Goal: Task Accomplishment & Management: Complete application form

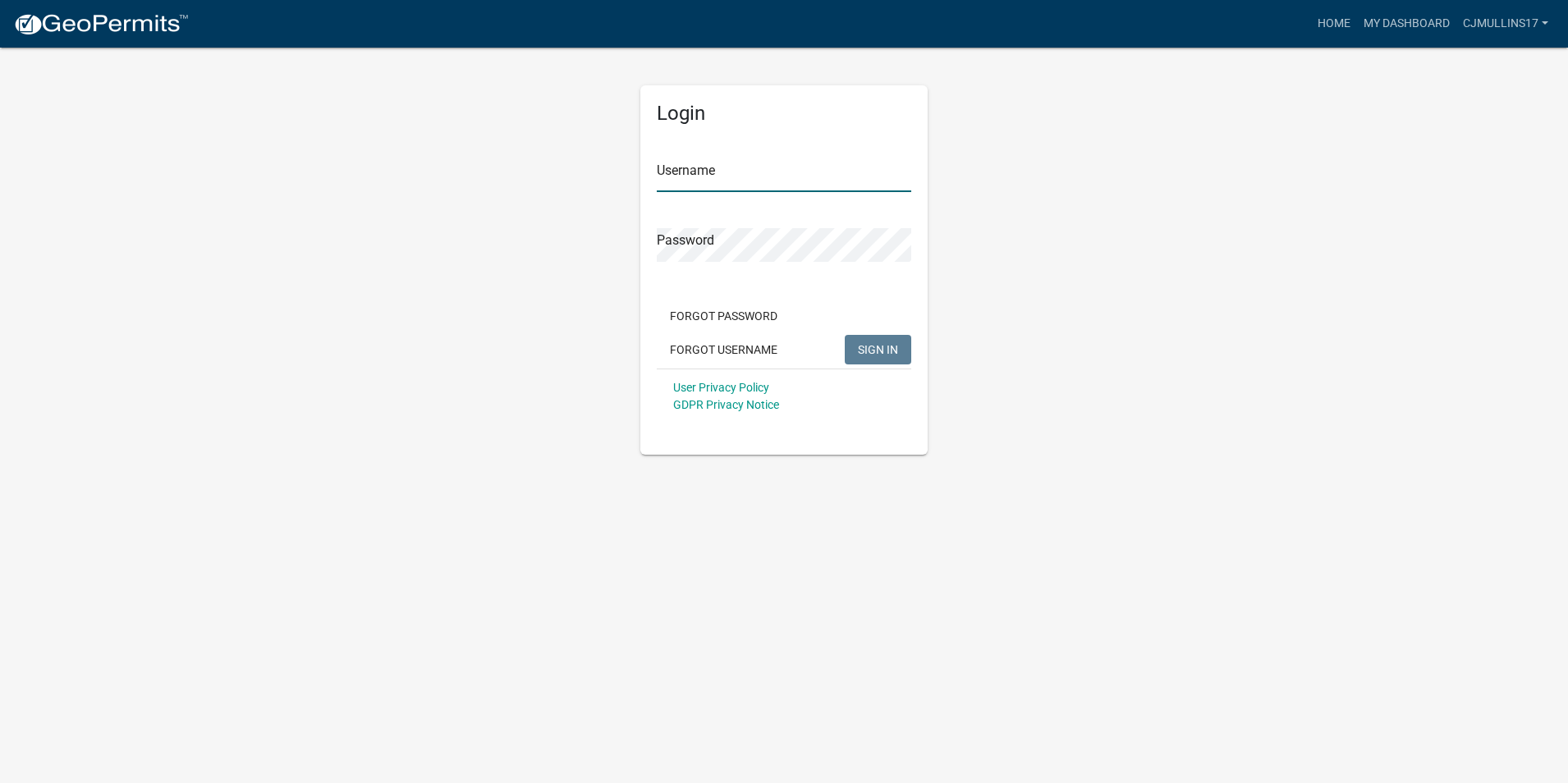
type input "cjmullins17"
click at [884, 349] on span "SIGN IN" at bounding box center [877, 349] width 41 height 14
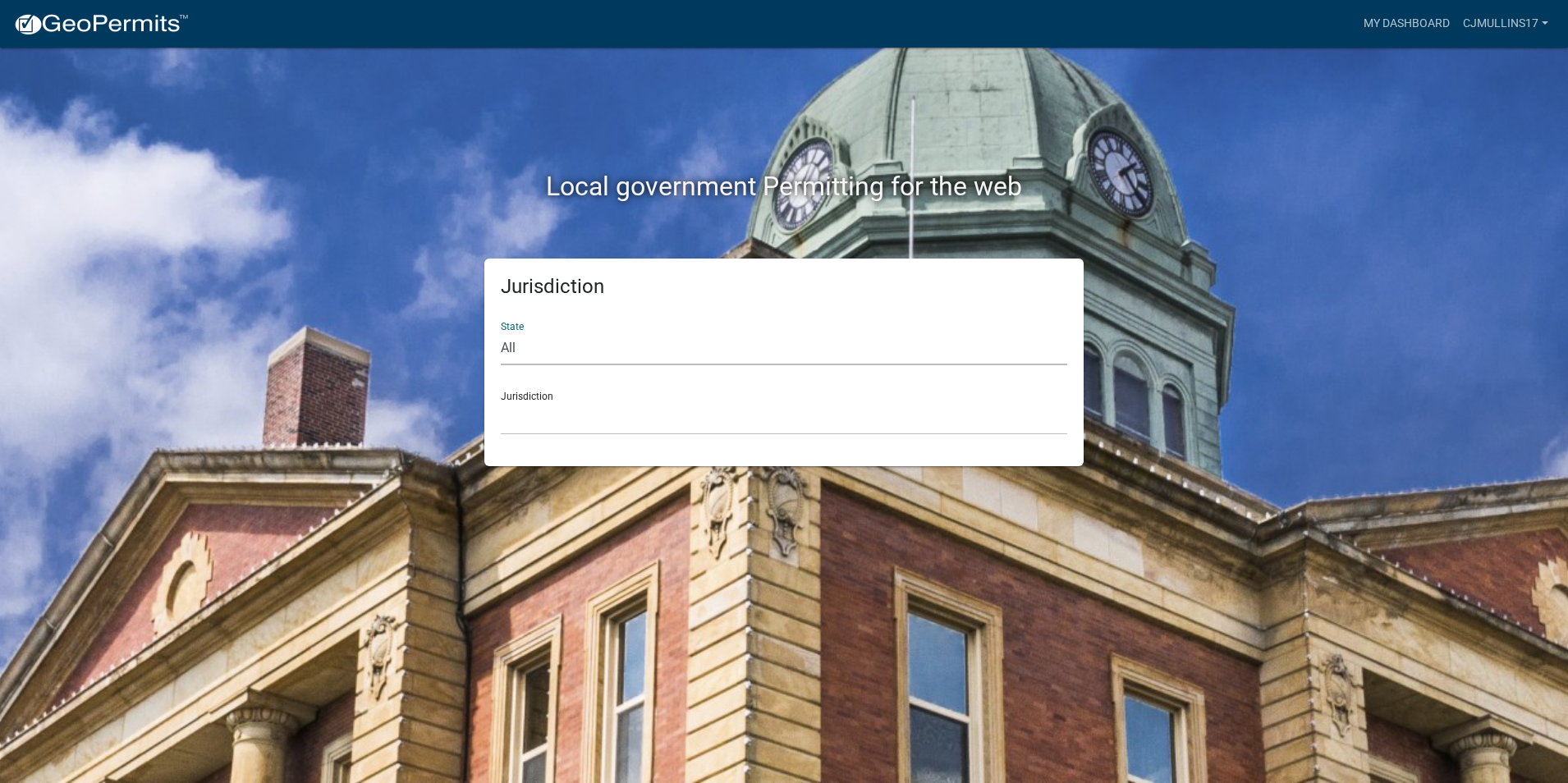
click at [514, 346] on select "All [US_STATE] [US_STATE] [US_STATE] [US_STATE] [US_STATE] [US_STATE] [US_STATE…" at bounding box center [784, 348] width 566 height 33
select select "[US_STATE]"
click at [500, 332] on select "All [US_STATE] [US_STATE] [US_STATE] [US_STATE] [US_STATE] [US_STATE] [US_STATE…" at bounding box center [784, 348] width 566 height 33
click at [541, 393] on div "Jurisdiction City of [GEOGRAPHIC_DATA], [US_STATE] City of [GEOGRAPHIC_DATA], […" at bounding box center [784, 407] width 566 height 57
click at [527, 425] on select "City of [GEOGRAPHIC_DATA], [US_STATE] City of [GEOGRAPHIC_DATA], [US_STATE] Cit…" at bounding box center [784, 418] width 566 height 33
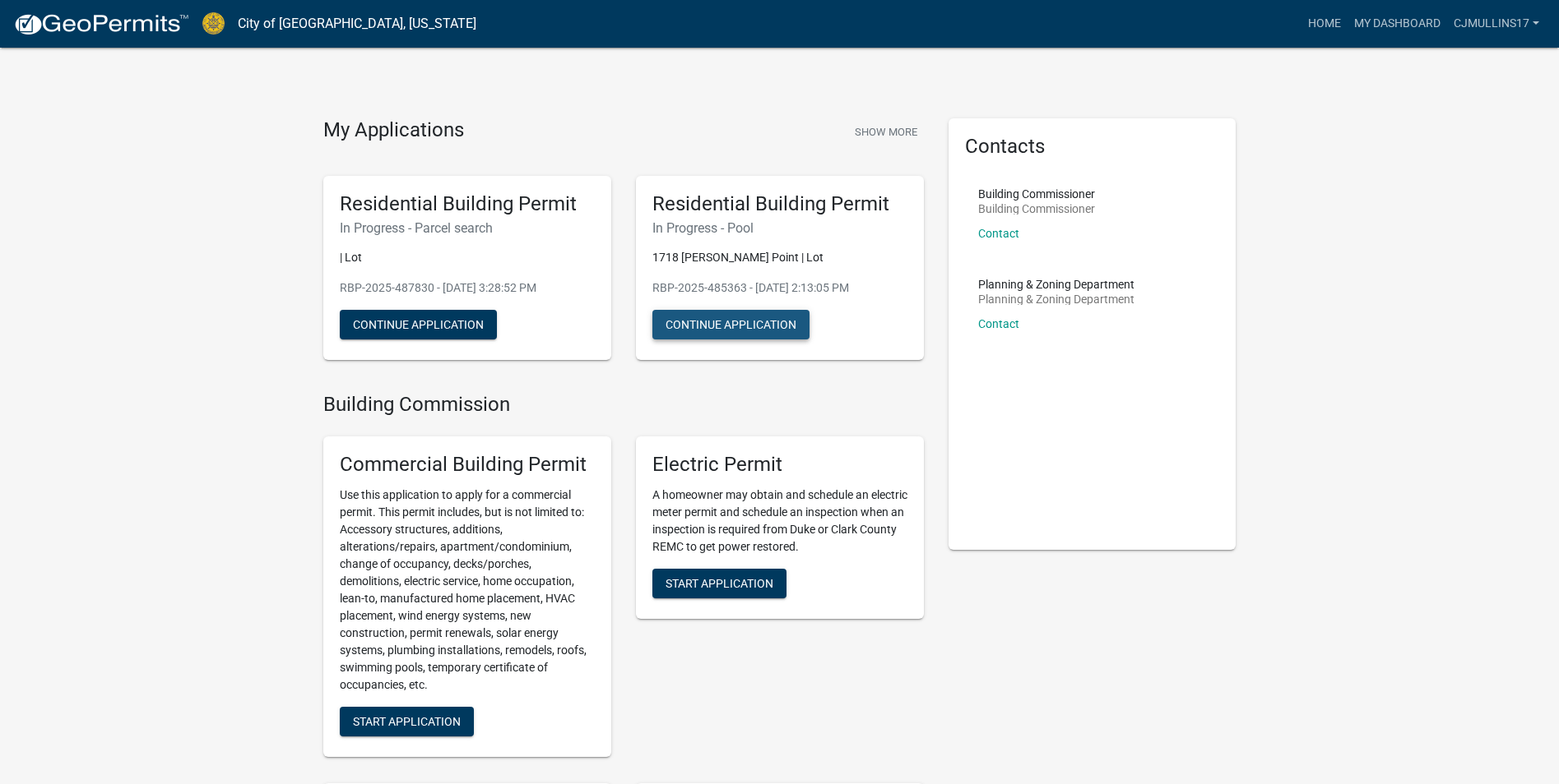
click at [750, 317] on button "Continue Application" at bounding box center [731, 324] width 157 height 30
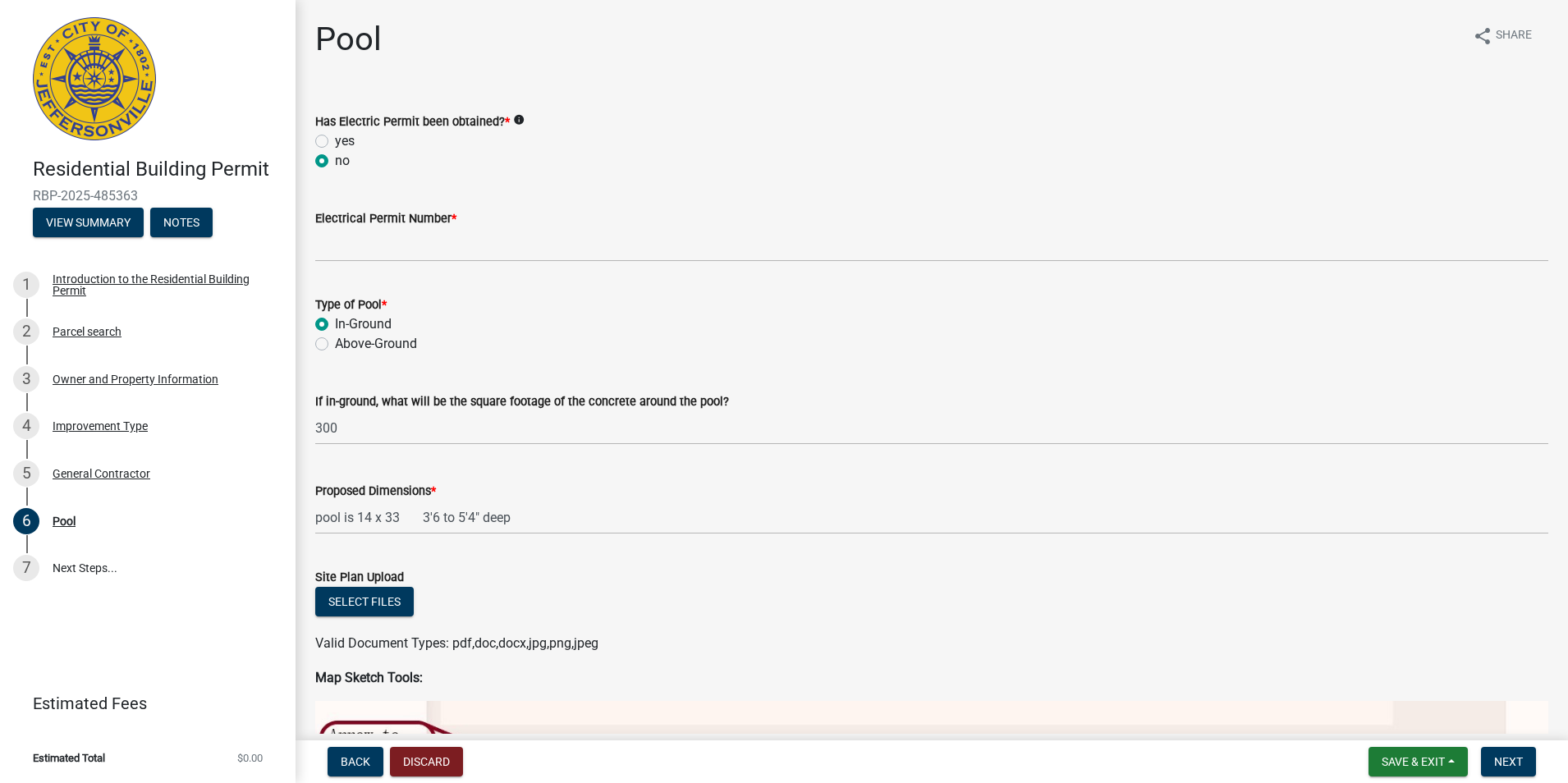
click at [335, 139] on label "yes" at bounding box center [344, 142] width 20 height 20
click at [335, 139] on input "yes" at bounding box center [340, 137] width 11 height 11
radio input "true"
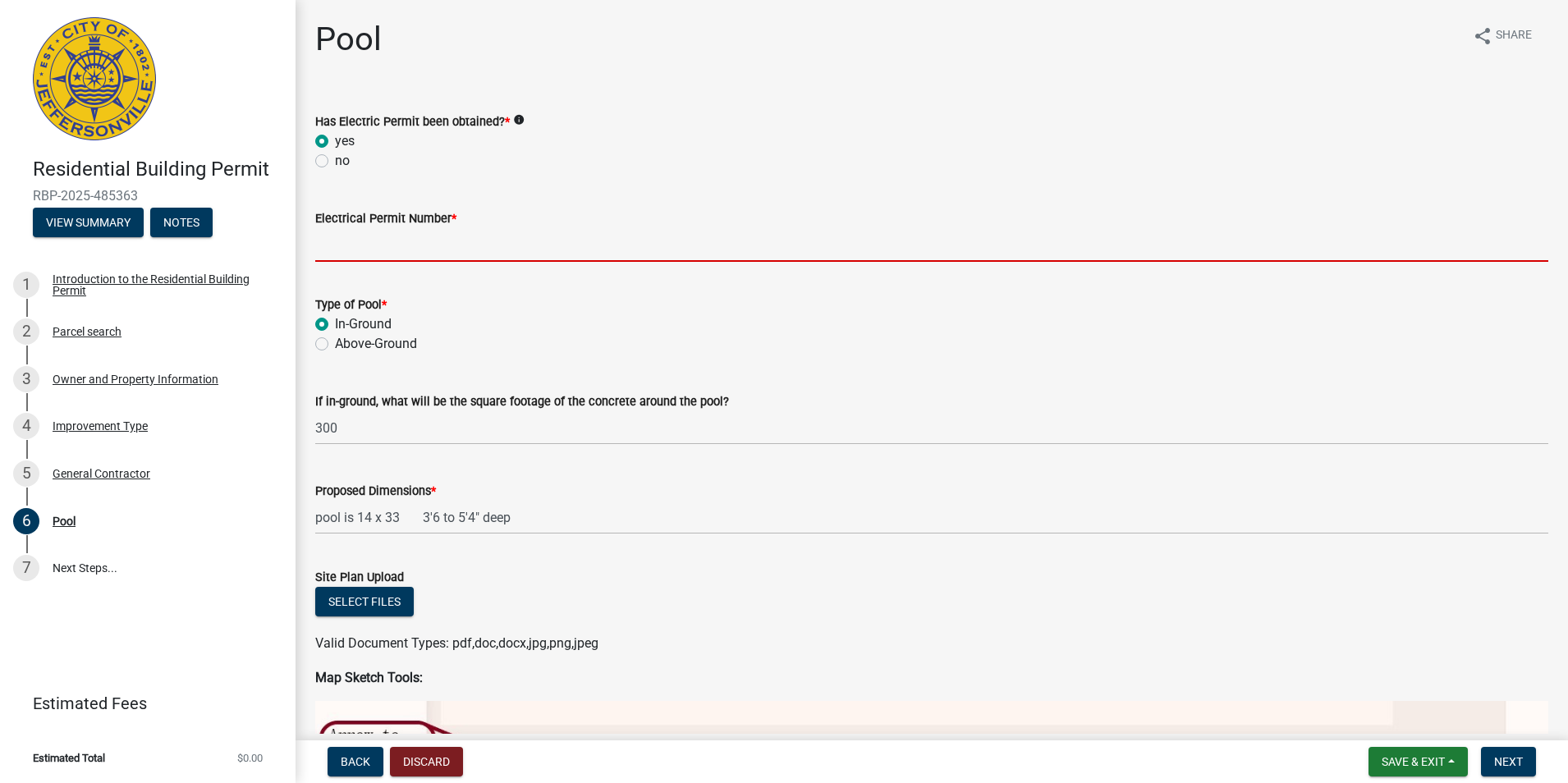
click at [410, 234] on input "Electrical Permit Number *" at bounding box center [931, 244] width 1233 height 33
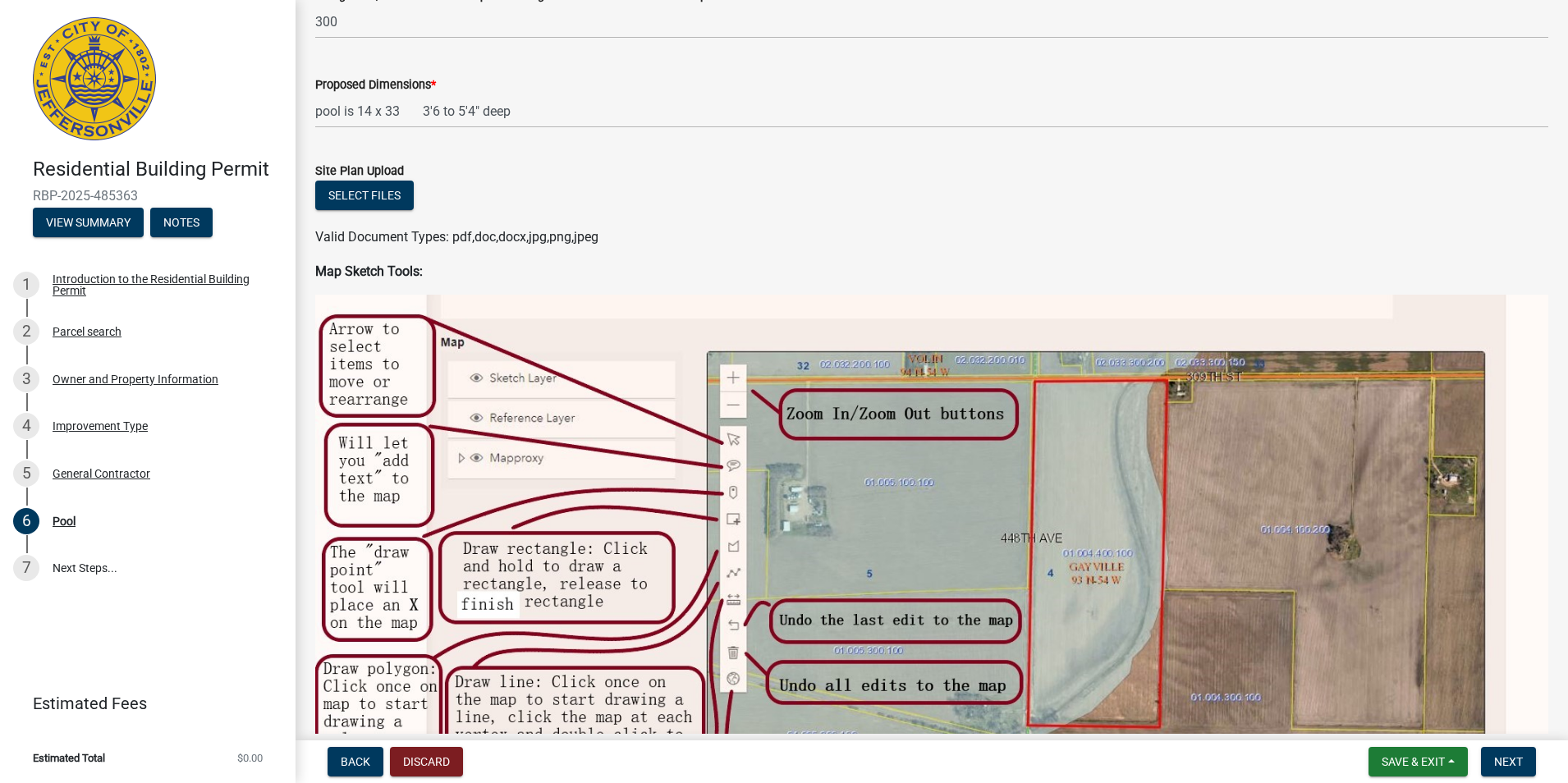
scroll to position [410, 0]
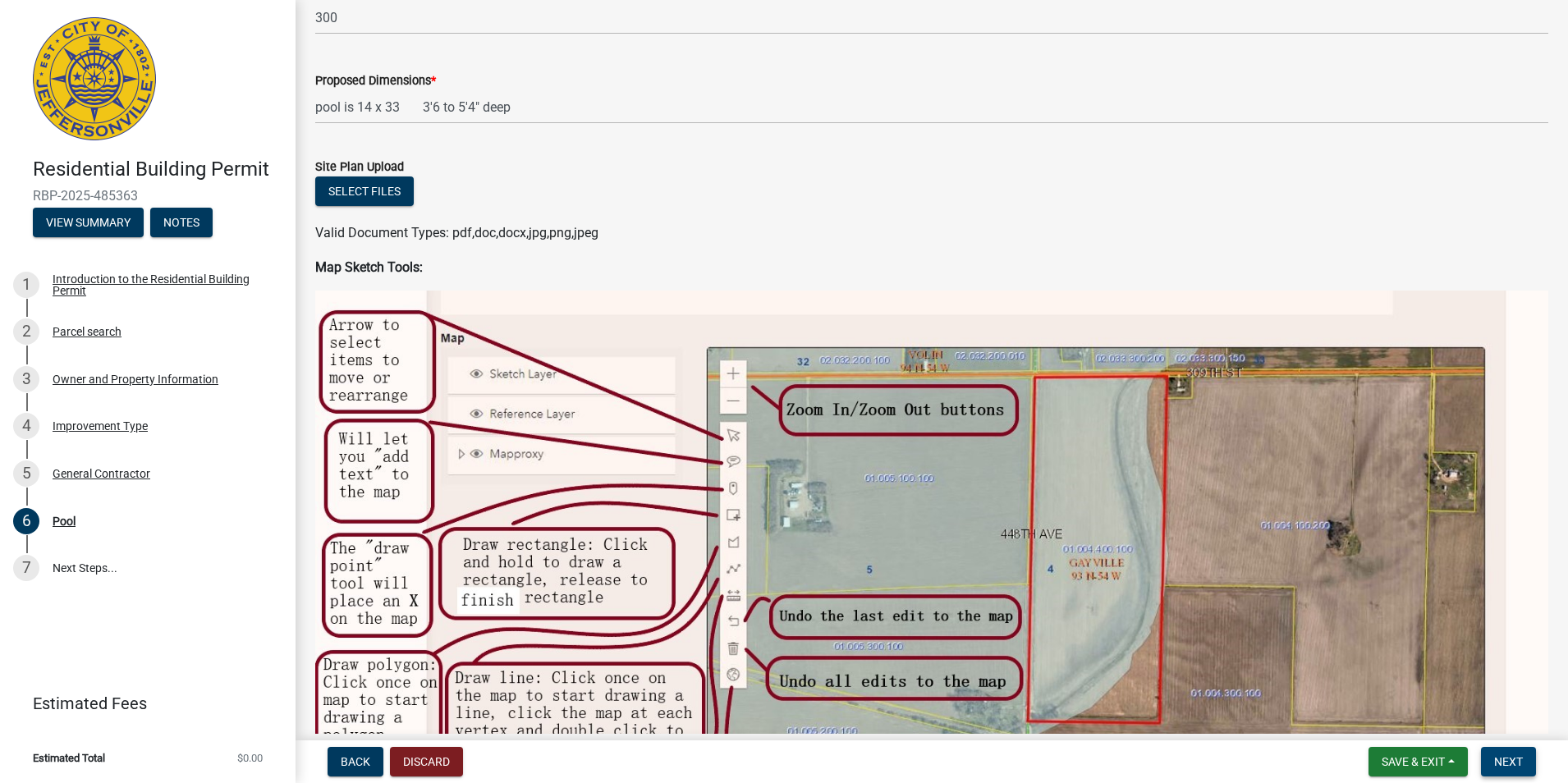
type input "ELEC-2025-537"
click at [1507, 756] on span "Next" at bounding box center [1508, 761] width 29 height 14
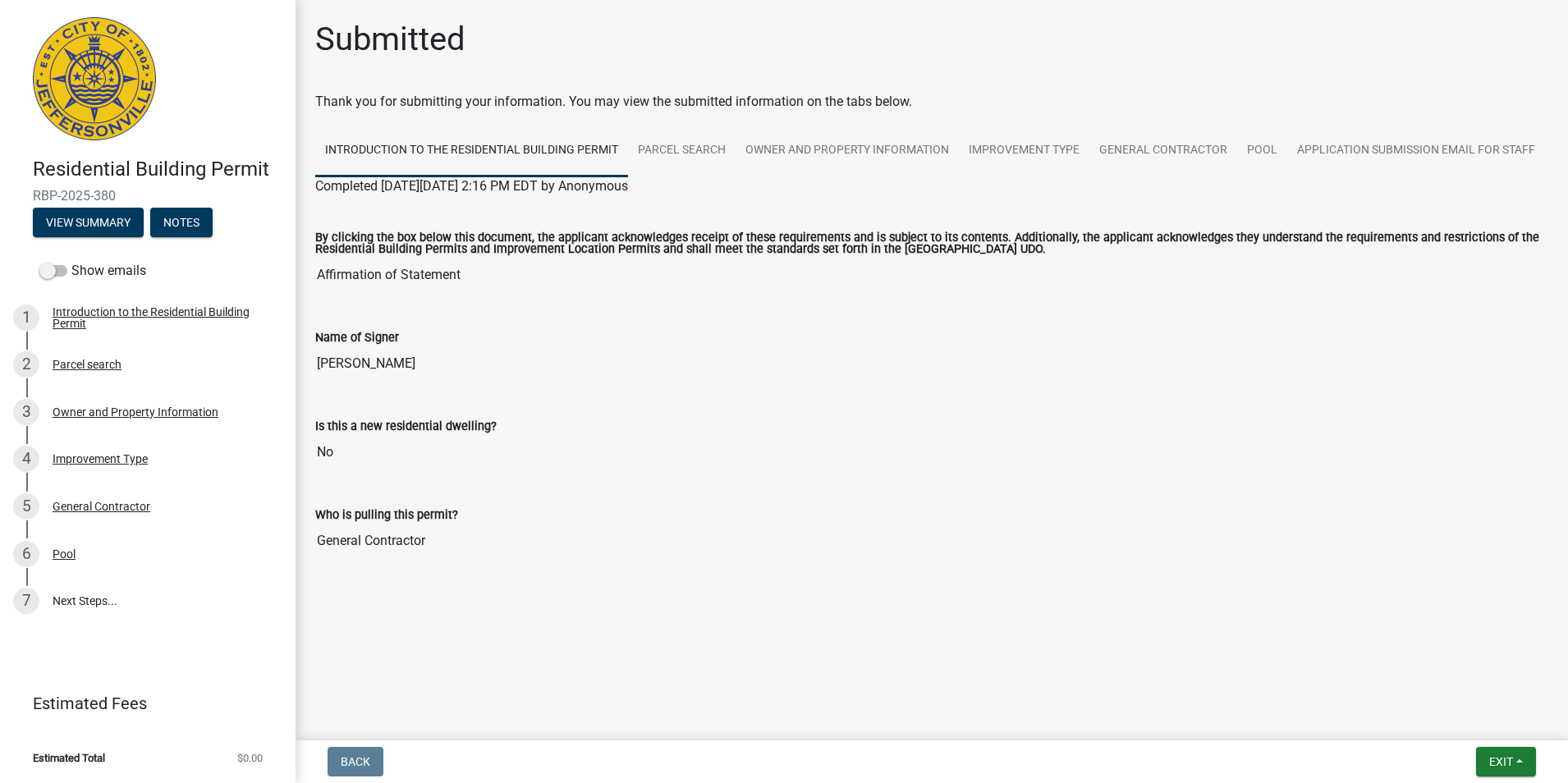
click at [398, 299] on div "By clicking the box below this document, the applicant acknowledges receipt of …" at bounding box center [931, 257] width 1257 height 96
click at [81, 505] on div "General Contractor" at bounding box center [101, 506] width 97 height 12
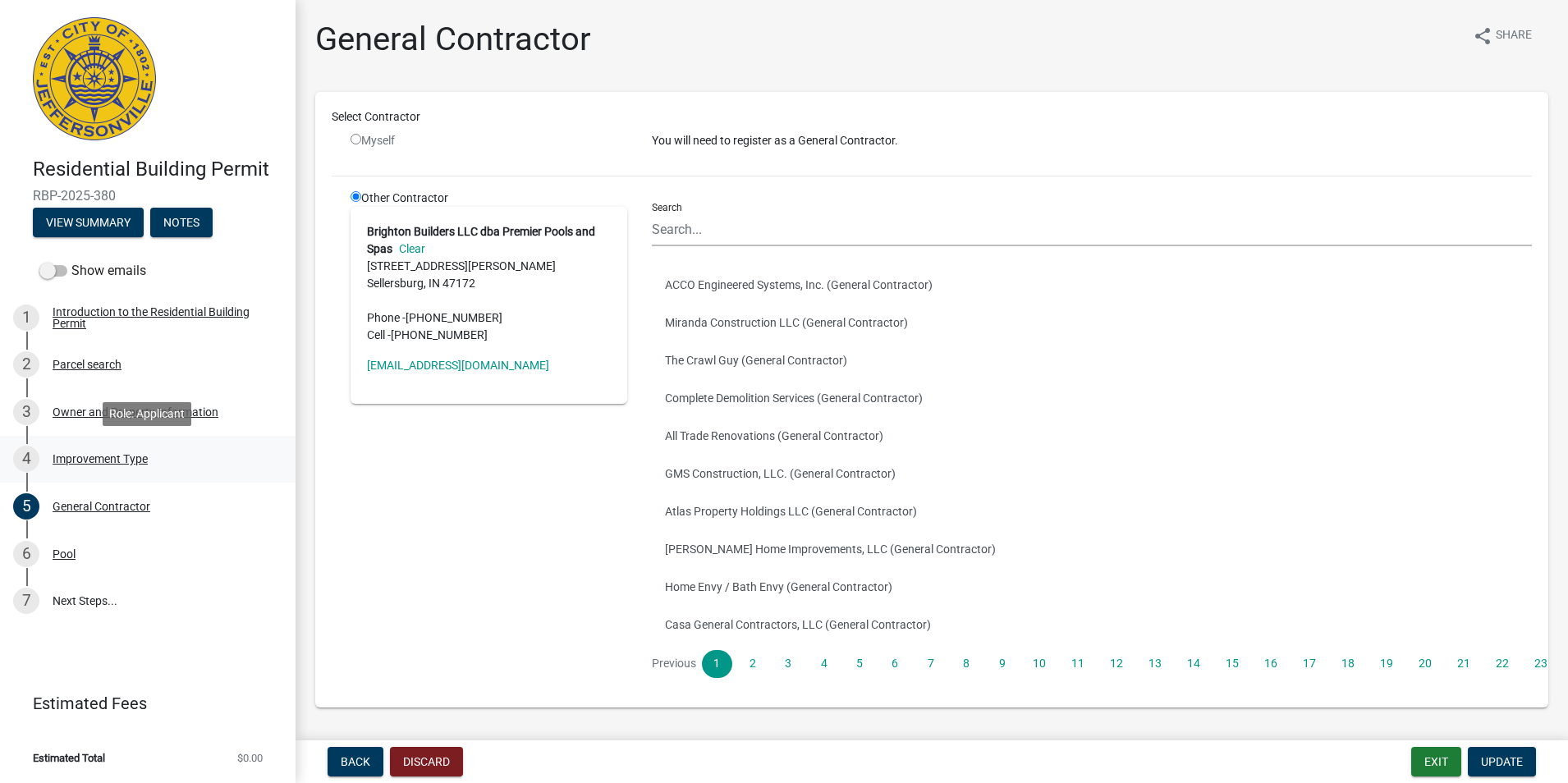
click at [62, 460] on div "Improvement Type" at bounding box center [100, 458] width 96 height 12
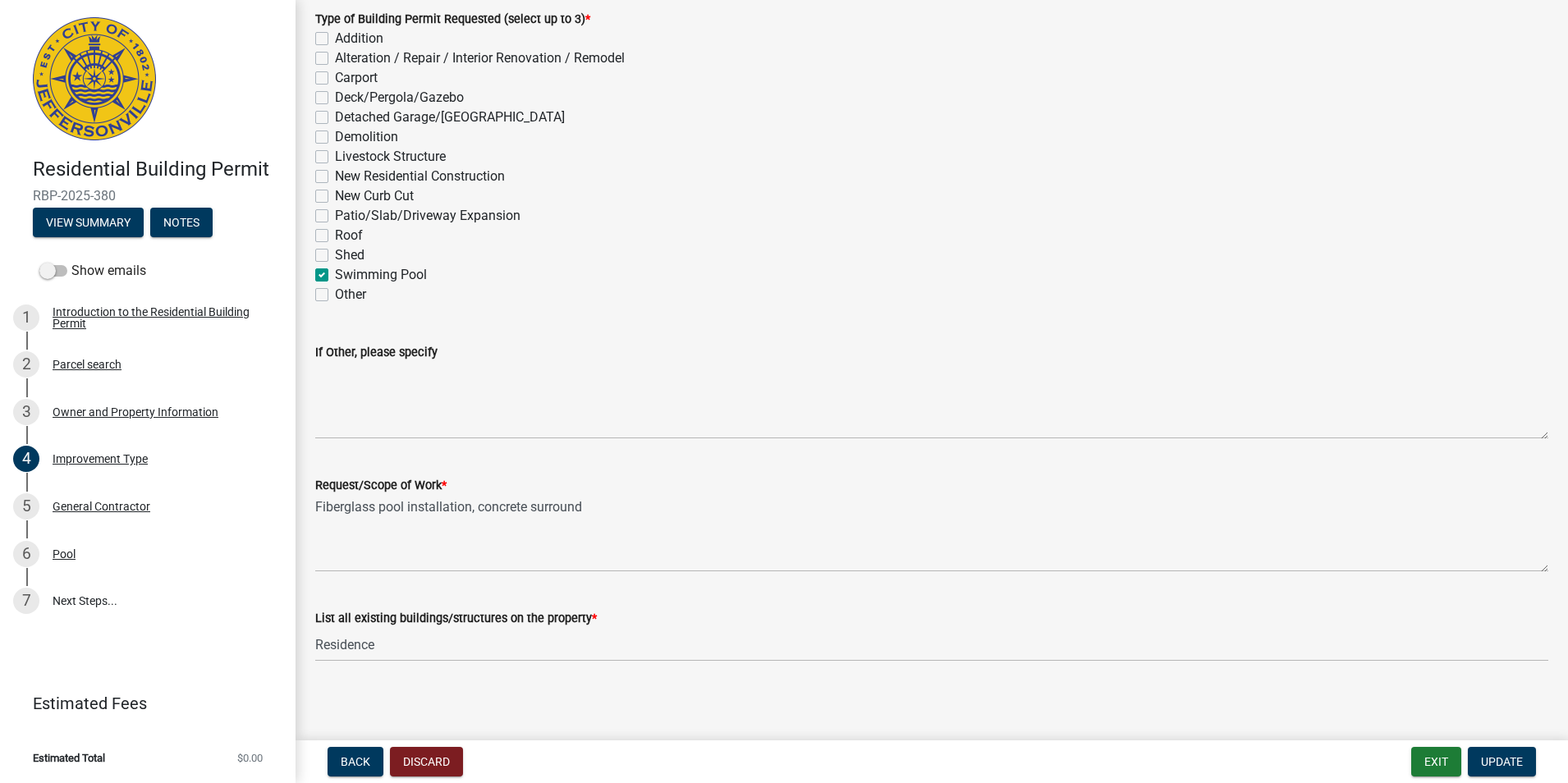
scroll to position [107, 0]
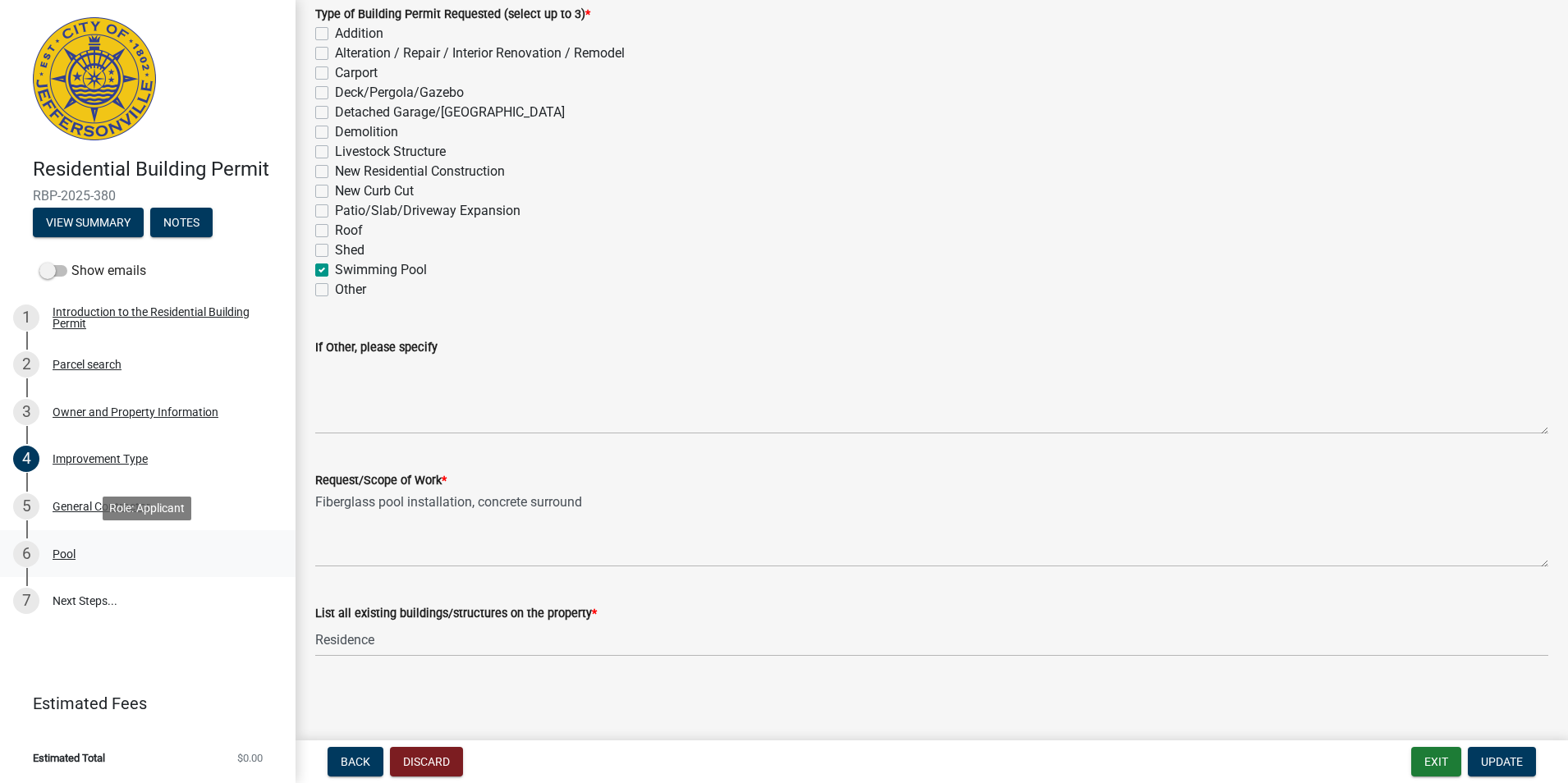
click at [54, 555] on div "Pool" at bounding box center [63, 554] width 23 height 12
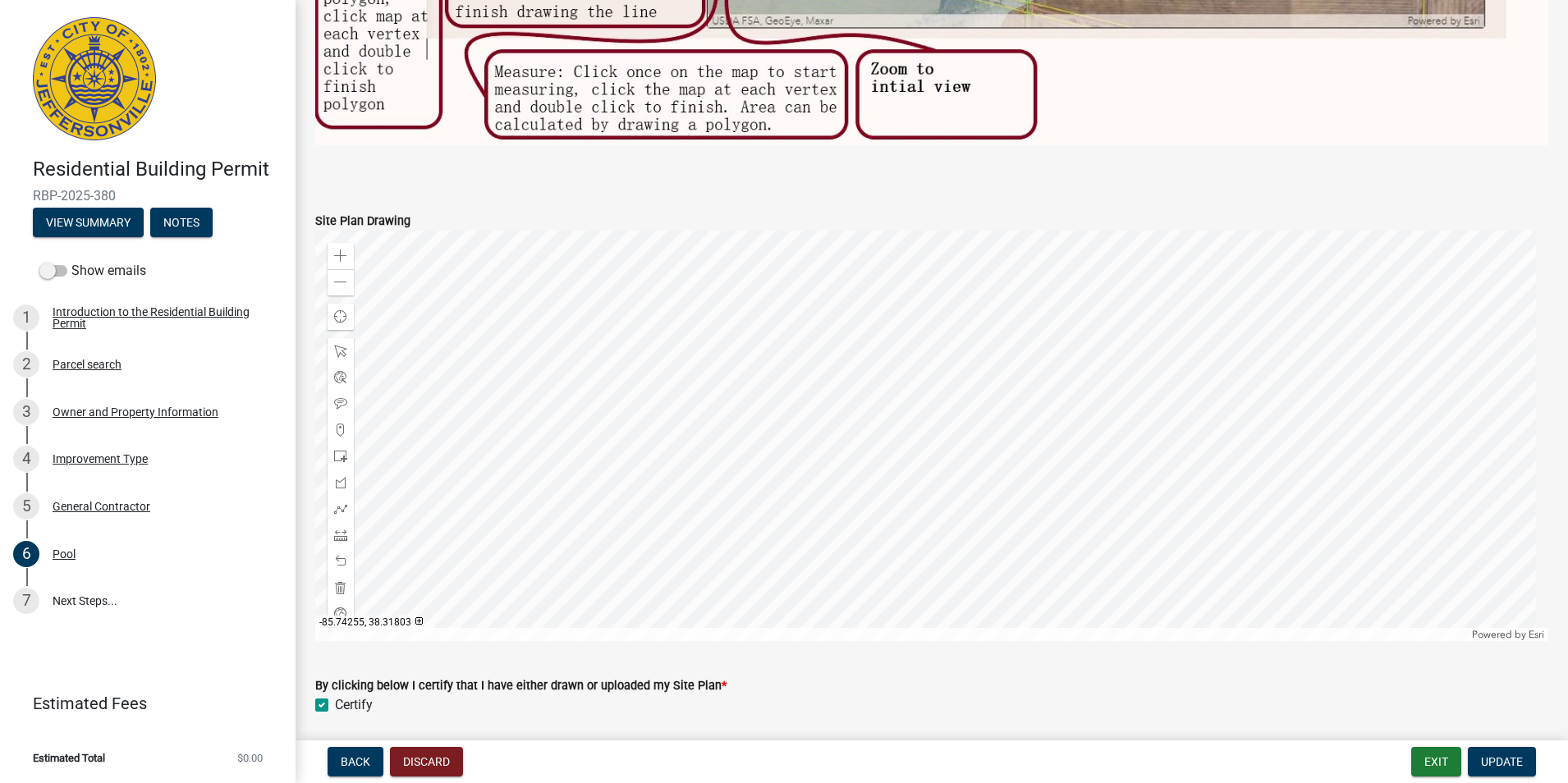
scroll to position [1149, 0]
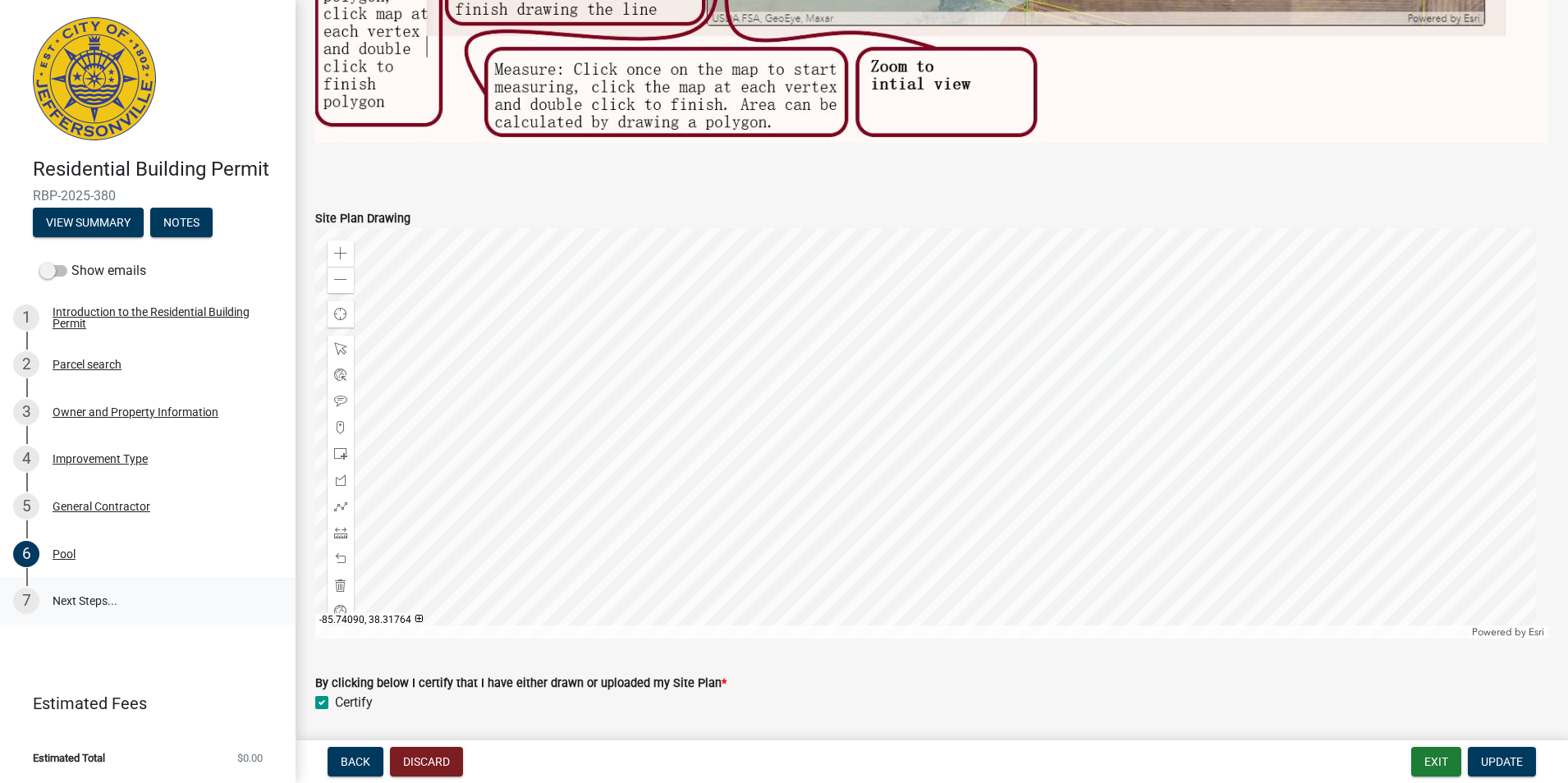
click at [72, 601] on link "7 Next Steps..." at bounding box center [148, 601] width 296 height 48
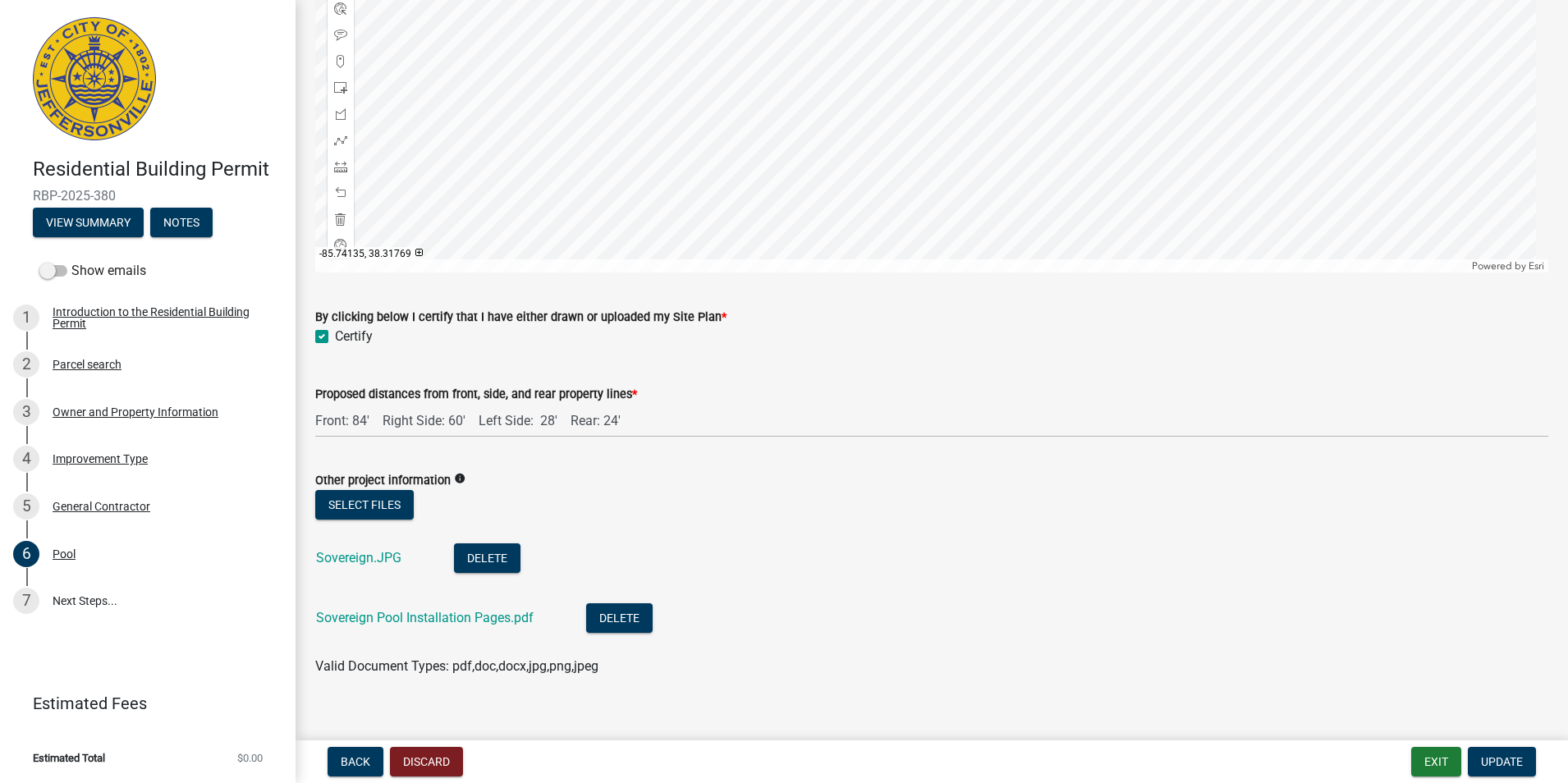
scroll to position [1532, 0]
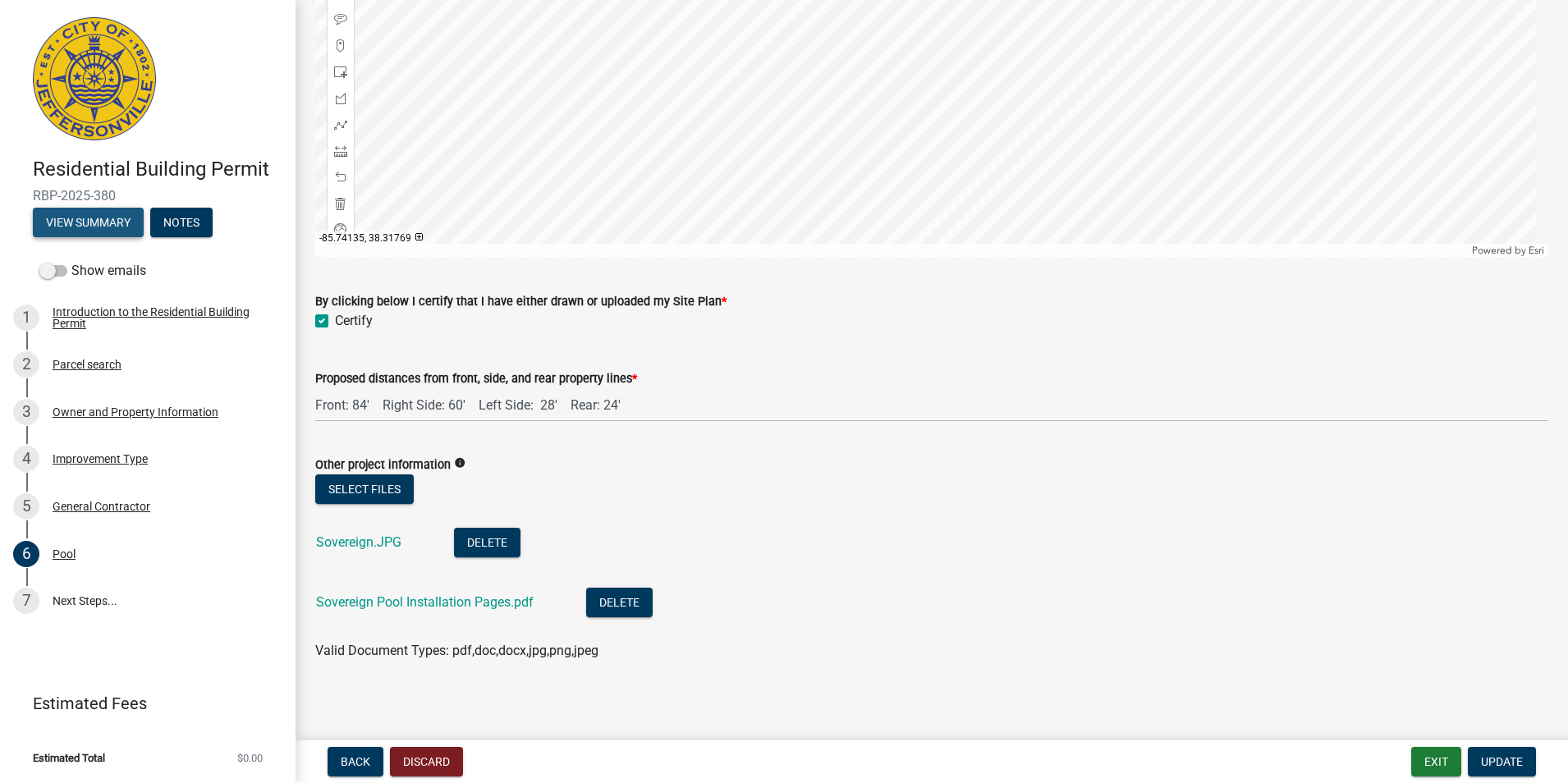
click at [69, 217] on button "View Summary" at bounding box center [87, 222] width 111 height 30
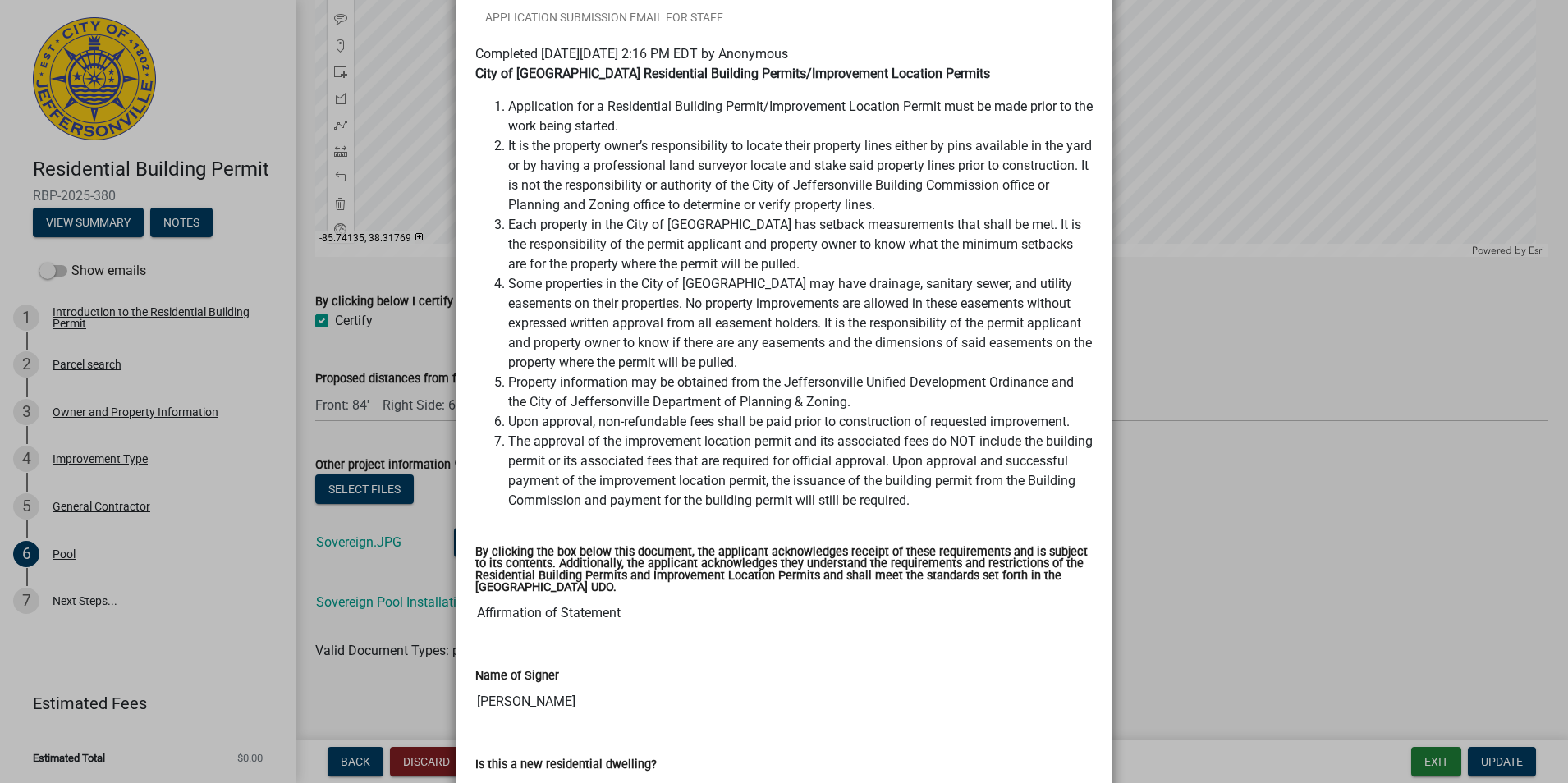
scroll to position [0, 0]
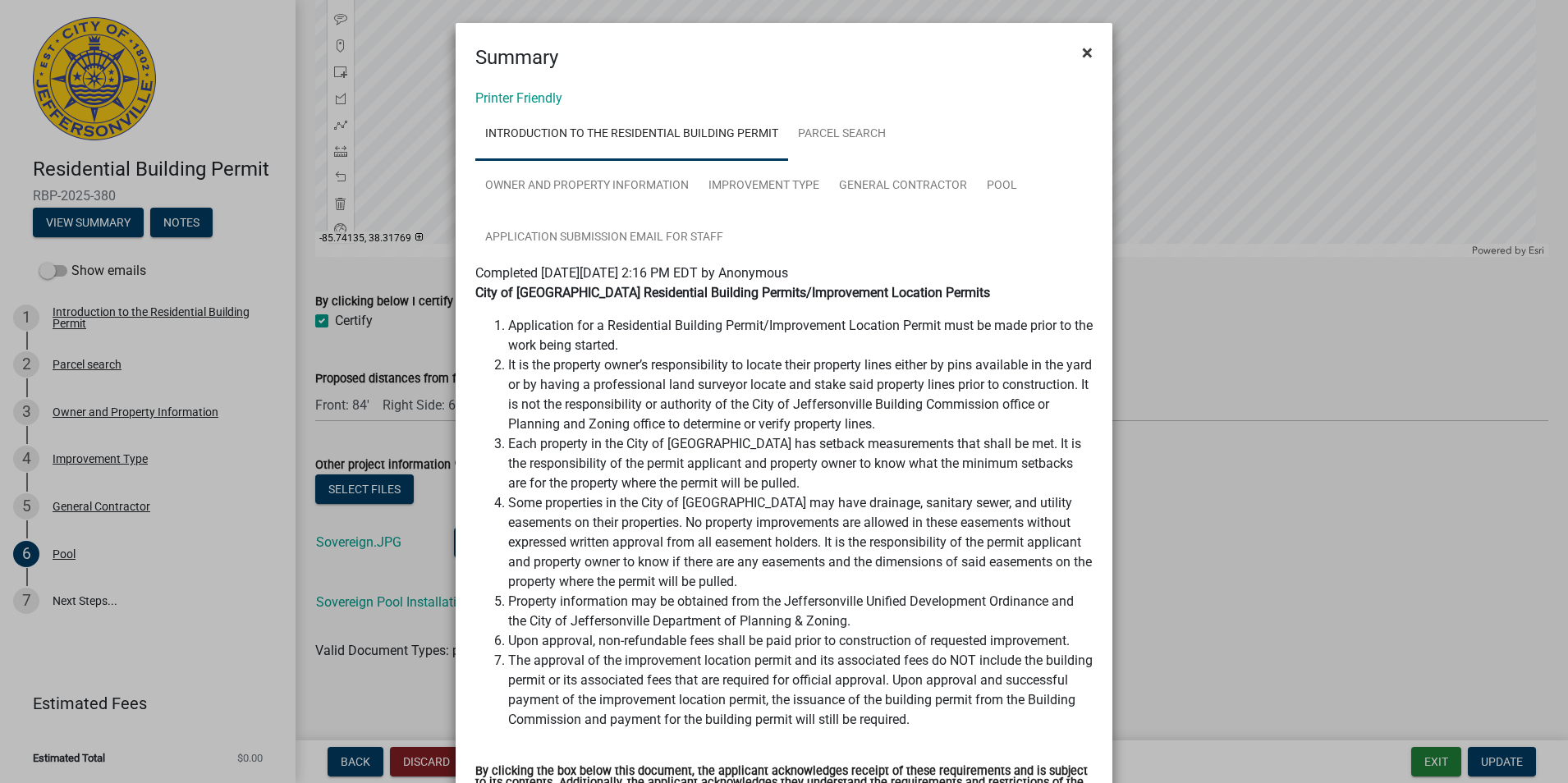
click at [1085, 50] on span "×" at bounding box center [1087, 52] width 11 height 23
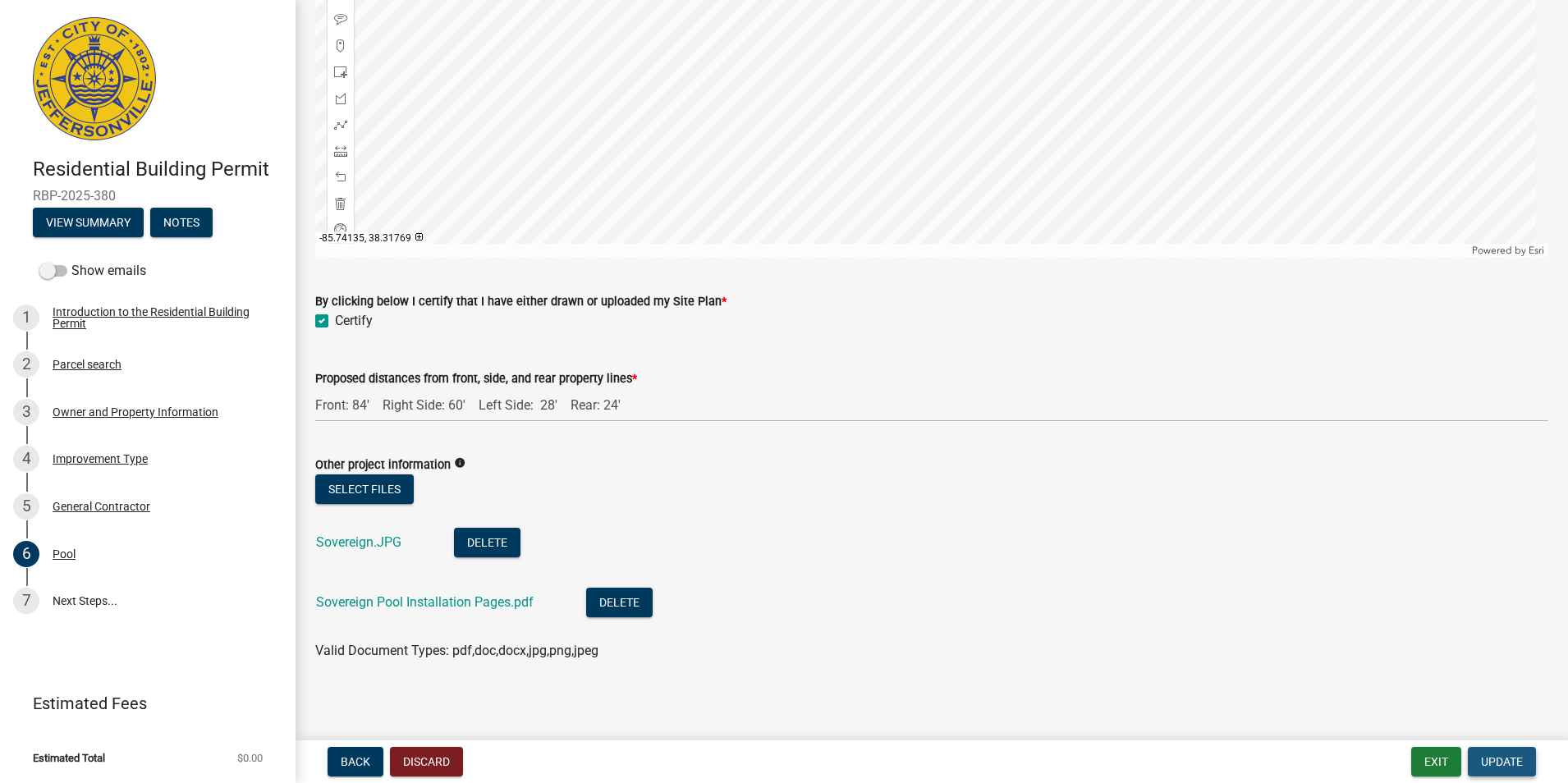
click at [1504, 763] on span "Update" at bounding box center [1501, 761] width 41 height 14
